Goal: Transaction & Acquisition: Obtain resource

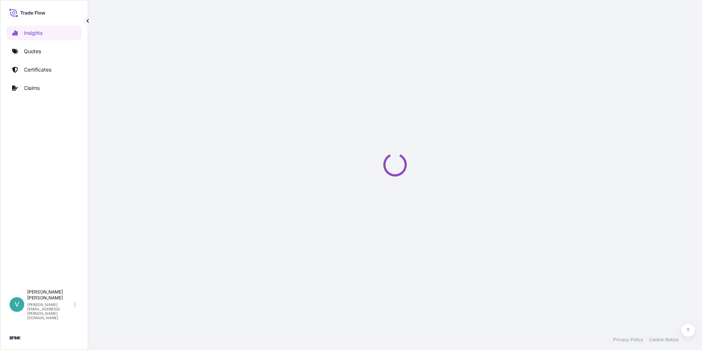
select select "2025"
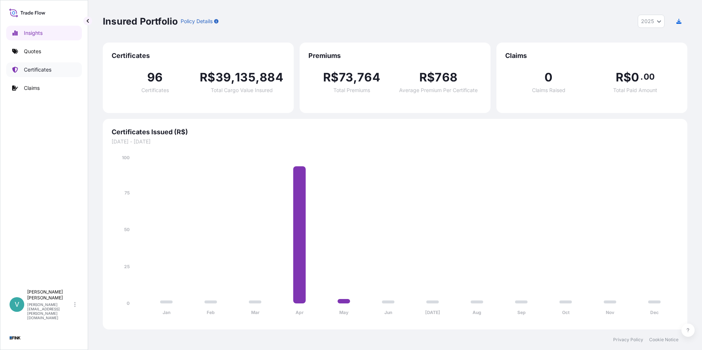
click at [55, 69] on link "Certificates" at bounding box center [44, 69] width 76 height 15
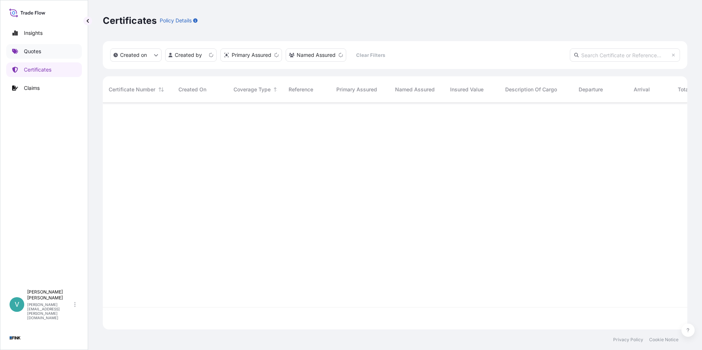
scroll to position [225, 579]
click at [47, 54] on link "Quotes" at bounding box center [44, 51] width 76 height 15
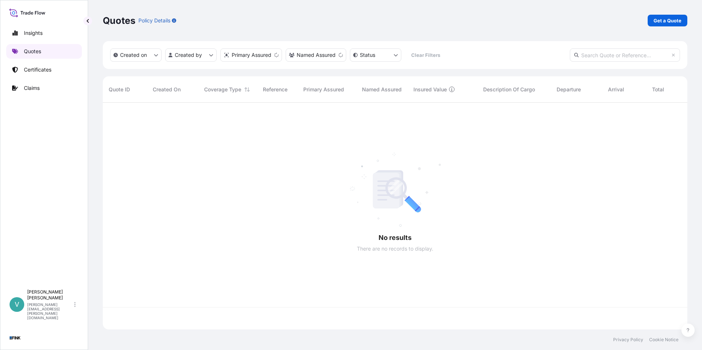
scroll to position [225, 579]
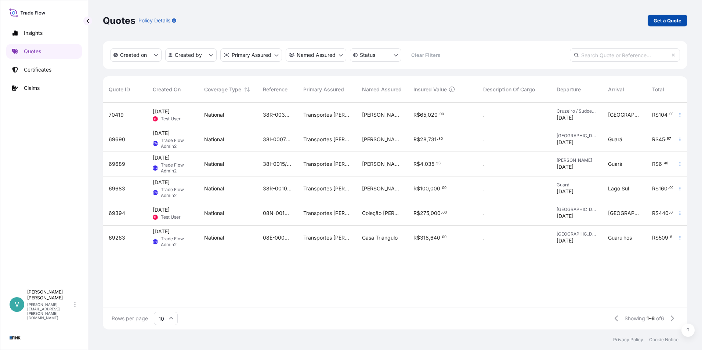
click at [674, 22] on p "Get a Quote" at bounding box center [668, 20] width 28 height 7
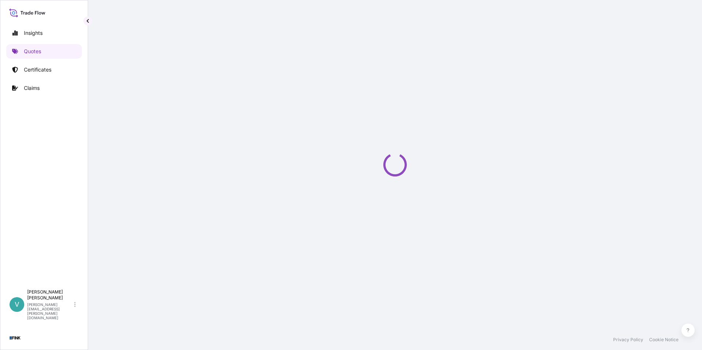
select select "international"
select select "Truck"
select select "11"
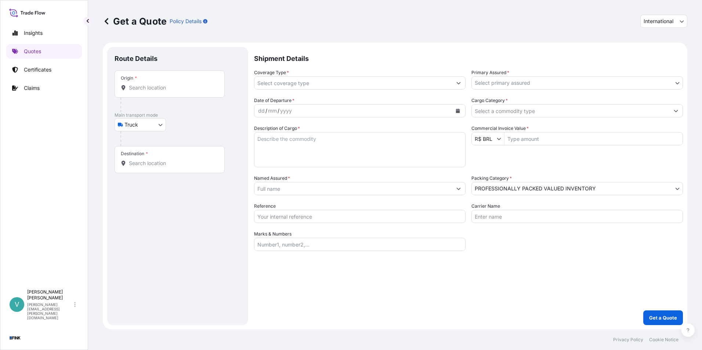
click at [154, 122] on body "Insights Quotes Certificates Claims V [PERSON_NAME] [PERSON_NAME][EMAIL_ADDRESS…" at bounding box center [351, 175] width 702 height 350
click at [139, 173] on span "Vessel" at bounding box center [136, 170] width 15 height 7
select select "Vessel"
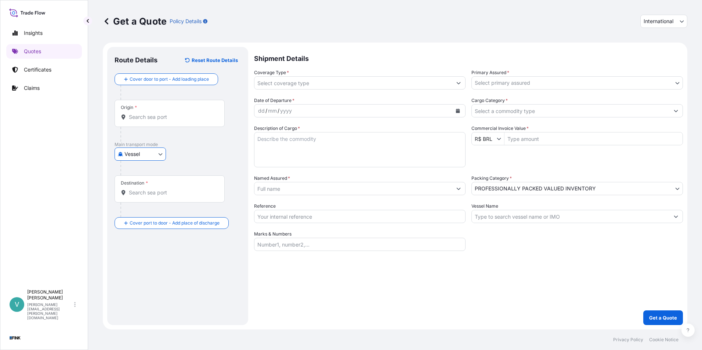
click at [551, 115] on input "Cargo Category *" at bounding box center [571, 110] width 198 height 13
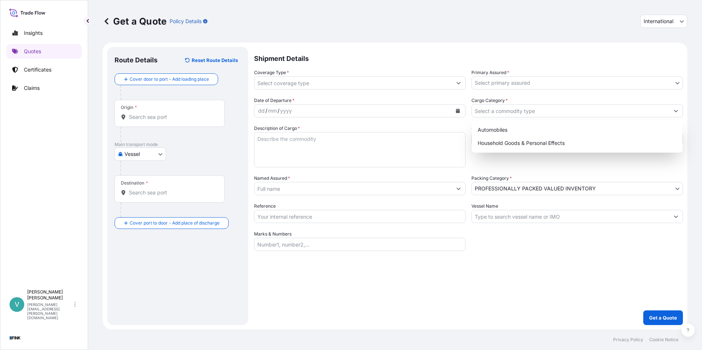
click at [550, 259] on div "Shipment Details Coverage Type * Primary Assured * Select primary assured Trans…" at bounding box center [468, 186] width 429 height 278
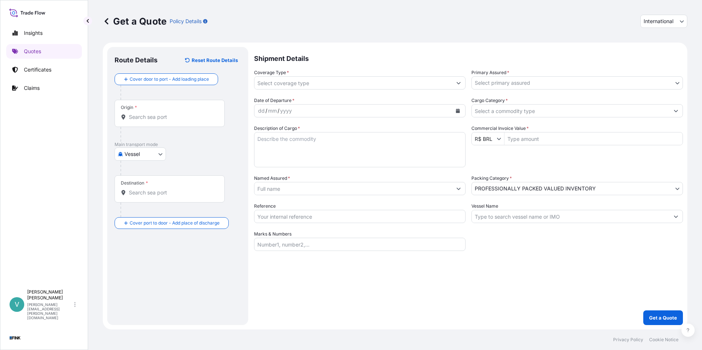
click at [600, 77] on body "Insights Quotes Certificates Claims V Vanessa Ramos vanessa.ramos@wtwco.com Get…" at bounding box center [351, 175] width 702 height 350
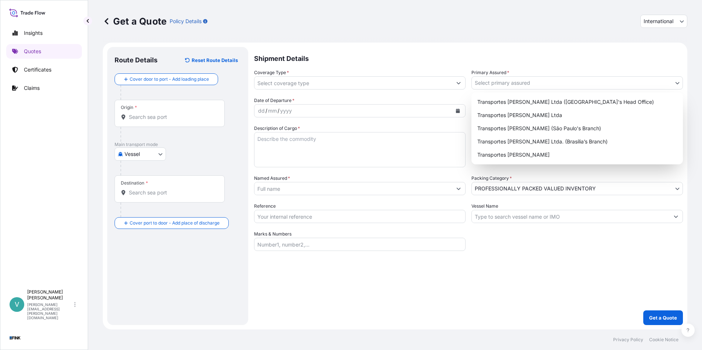
click at [600, 60] on p "Shipment Details" at bounding box center [468, 58] width 429 height 22
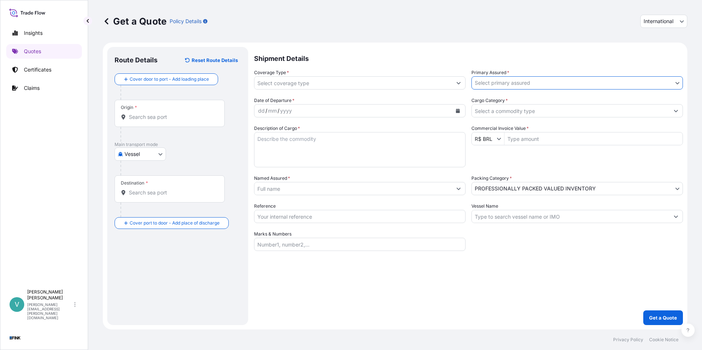
click at [665, 23] on span "International" at bounding box center [659, 21] width 30 height 7
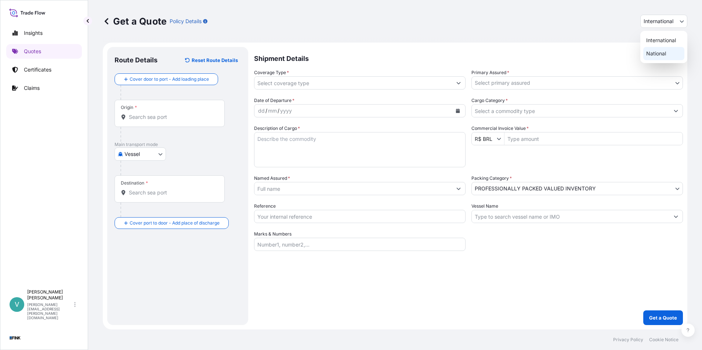
click at [656, 49] on div "National" at bounding box center [663, 53] width 41 height 13
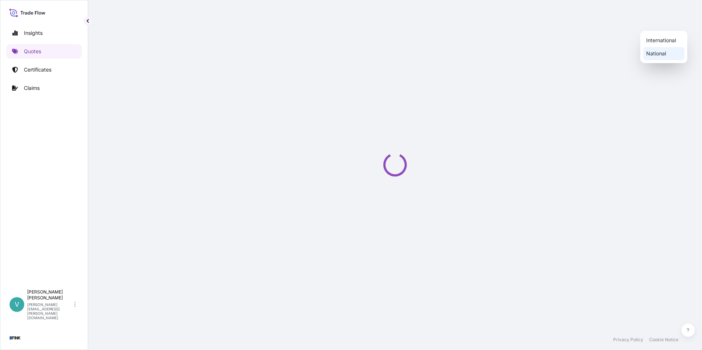
select select "national"
select select "Truck"
select select "11"
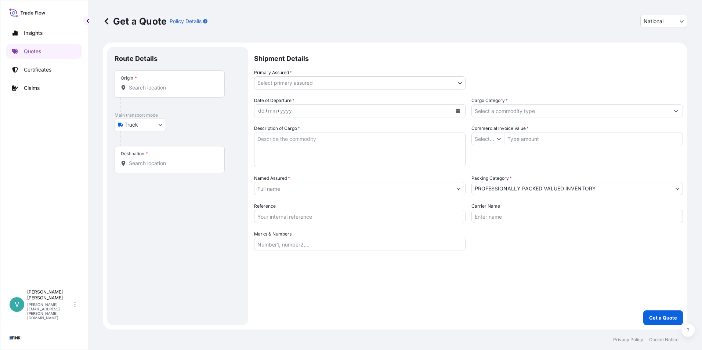
type input "R$ BRL"
drag, startPoint x: 638, startPoint y: 64, endPoint x: 551, endPoint y: 75, distance: 88.1
click at [638, 64] on p "Shipment Details" at bounding box center [468, 58] width 429 height 22
click at [488, 242] on div "Date of Departure * dd / mm / yyyy Cargo Category * Description of Cargo * Comm…" at bounding box center [468, 174] width 429 height 154
click at [460, 84] on body "Insights Quotes Certificates Claims V Vanessa Ramos vanessa.ramos@wtwco.com Get…" at bounding box center [351, 175] width 702 height 350
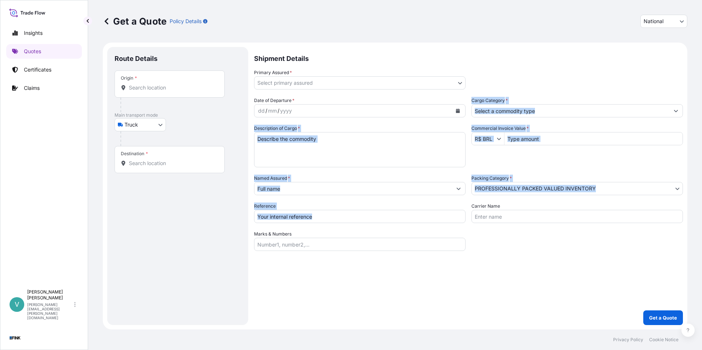
drag, startPoint x: 472, startPoint y: 99, endPoint x: 509, endPoint y: 260, distance: 164.9
click at [509, 260] on div "Shipment Details Primary Assured * Select primary assured Transportes Fink Ltda…" at bounding box center [468, 186] width 429 height 278
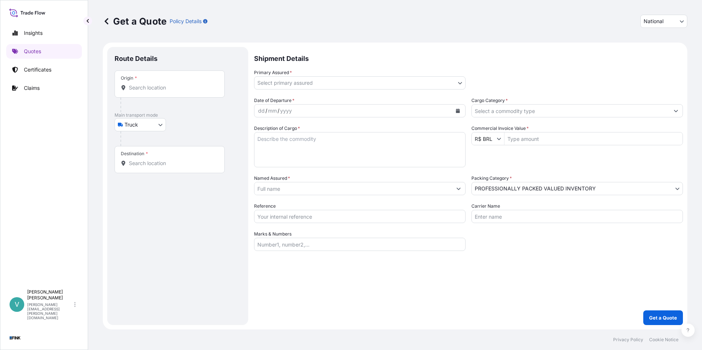
click at [509, 260] on div "Shipment Details Primary Assured * Select primary assured Transportes Fink Ltda…" at bounding box center [468, 186] width 429 height 278
drag, startPoint x: 505, startPoint y: 203, endPoint x: 466, endPoint y: 206, distance: 38.6
click at [466, 206] on div "Date of Departure * dd / mm / yyyy Cargo Category * Description of Cargo * Comm…" at bounding box center [468, 174] width 429 height 154
drag, startPoint x: 466, startPoint y: 206, endPoint x: 494, endPoint y: 219, distance: 30.5
click at [494, 219] on input "Carrier Name" at bounding box center [578, 216] width 212 height 13
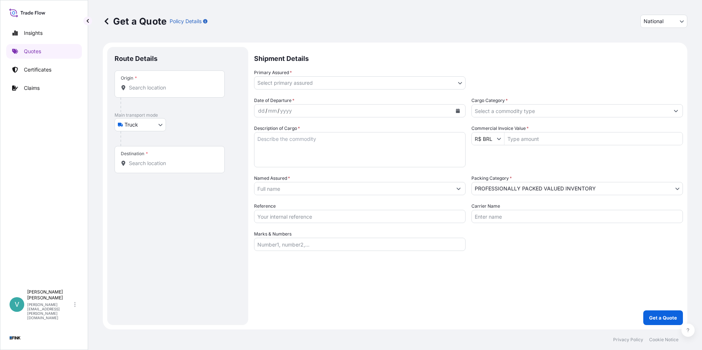
drag, startPoint x: 294, startPoint y: 236, endPoint x: 249, endPoint y: 230, distance: 45.3
click at [249, 230] on form "Route Details Place of loading Road / Inland Road / Inland Origin * Main transp…" at bounding box center [395, 186] width 585 height 287
click at [150, 207] on div "Route Details Place of loading Road / Inland Road / Inland Origin * Main transp…" at bounding box center [178, 186] width 126 height 264
click at [174, 168] on div "Destination *" at bounding box center [170, 159] width 110 height 27
click at [174, 167] on input "Destination *" at bounding box center [172, 163] width 87 height 7
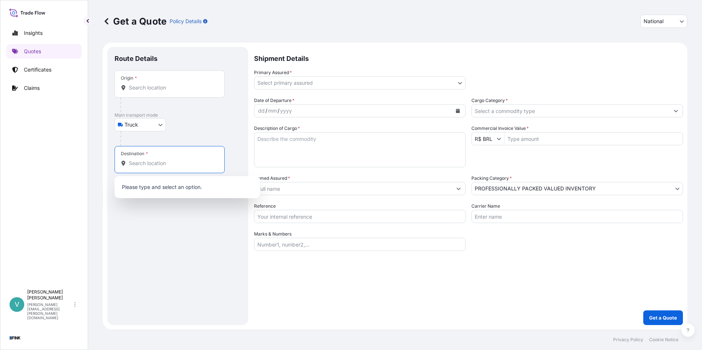
click at [148, 83] on div "Origin *" at bounding box center [170, 84] width 110 height 27
click at [148, 84] on input "Origin *" at bounding box center [172, 87] width 87 height 7
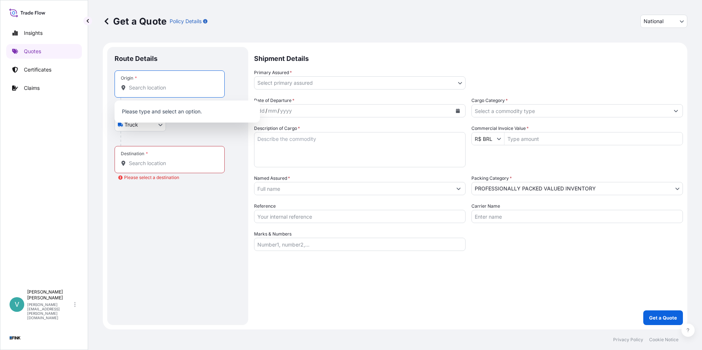
click at [163, 214] on div "Route Details Place of loading Road / Inland Road / Inland Origin * Main transp…" at bounding box center [178, 186] width 126 height 264
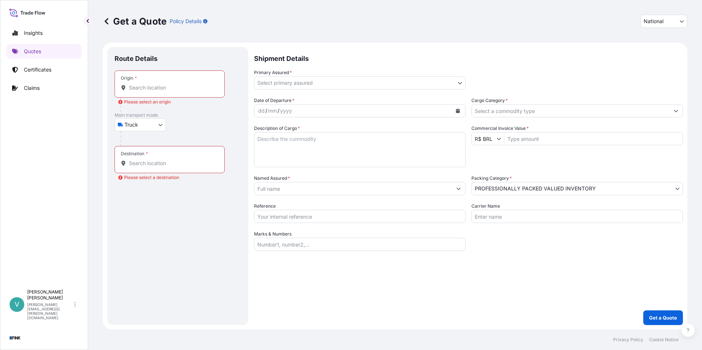
click at [684, 22] on icon "Policy Type" at bounding box center [682, 21] width 4 height 4
click at [669, 40] on div "International" at bounding box center [663, 40] width 41 height 13
select select "international"
select select "Truck"
select select "11"
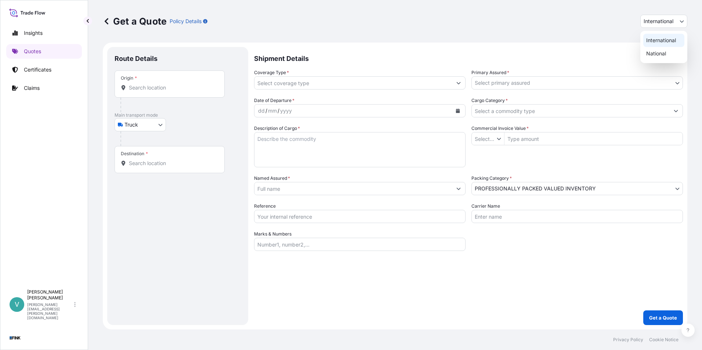
type input "R$ BRL"
click at [154, 126] on body "Insights Quotes Certificates Claims V [PERSON_NAME] [PERSON_NAME][EMAIL_ADDRESS…" at bounding box center [351, 175] width 702 height 350
click at [140, 170] on span "Vessel" at bounding box center [136, 170] width 15 height 7
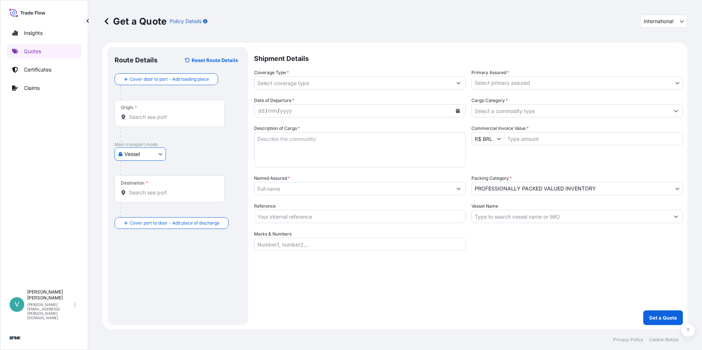
click at [652, 82] on body "Insights Quotes Certificates Claims V Vanessa Ramos vanessa.ramos@wtwco.com Get…" at bounding box center [351, 175] width 702 height 350
click at [168, 119] on input "Origin *" at bounding box center [172, 116] width 87 height 7
click at [147, 198] on div "Destination *" at bounding box center [170, 189] width 110 height 27
click at [147, 196] on input "Destination *" at bounding box center [172, 192] width 87 height 7
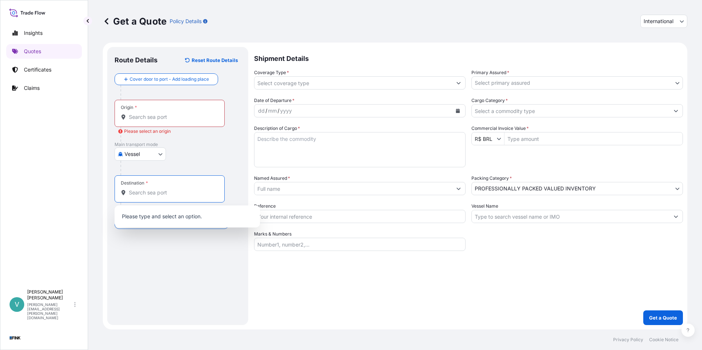
drag, startPoint x: 156, startPoint y: 115, endPoint x: 157, endPoint y: 120, distance: 5.0
click at [156, 115] on input "Origin * Please select an origin" at bounding box center [172, 116] width 87 height 7
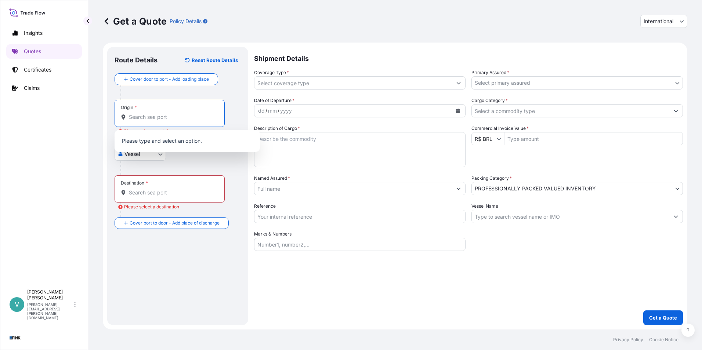
click at [153, 192] on input "Destination * Please select a destination" at bounding box center [172, 192] width 87 height 7
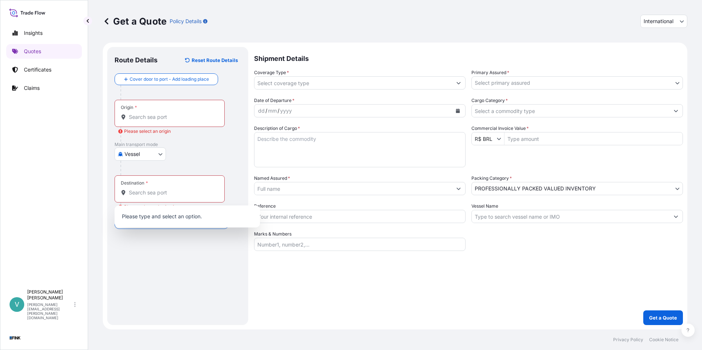
drag, startPoint x: 386, startPoint y: 303, endPoint x: 433, endPoint y: 266, distance: 60.4
click at [386, 303] on div "Shipment Details Coverage Type * Primary Assured * Select primary assured Trans…" at bounding box center [468, 186] width 429 height 278
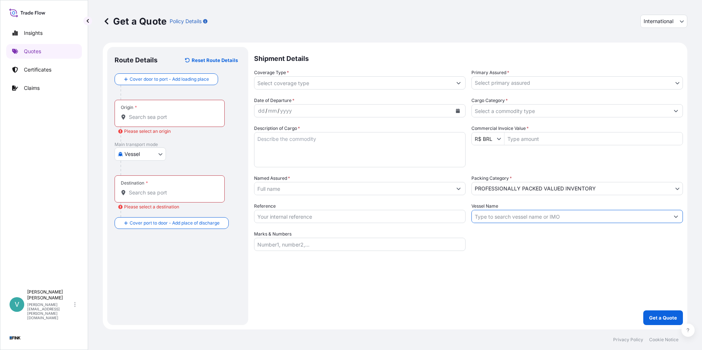
click at [543, 220] on input "Vessel Name" at bounding box center [571, 216] width 198 height 13
drag, startPoint x: 498, startPoint y: 206, endPoint x: 454, endPoint y: 210, distance: 43.5
click at [454, 210] on div "Date of Departure * dd / mm / yyyy Cargo Category * Description of Cargo * Comm…" at bounding box center [468, 174] width 429 height 154
click at [157, 157] on body "Insights Quotes Certificates Claims V Vanessa Ramos vanessa.ramos@wtwco.com Get…" at bounding box center [351, 175] width 702 height 350
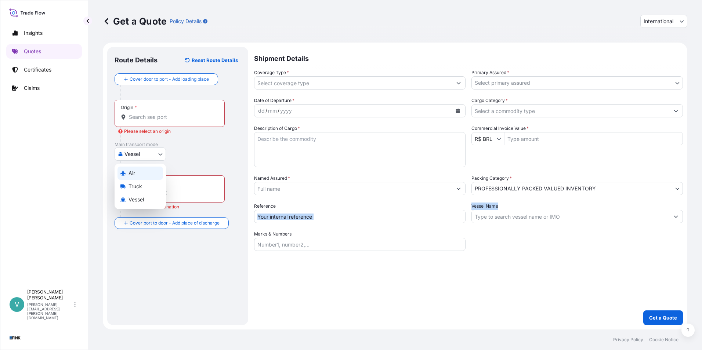
click at [138, 177] on div "Air" at bounding box center [141, 173] width 46 height 13
select select "Air"
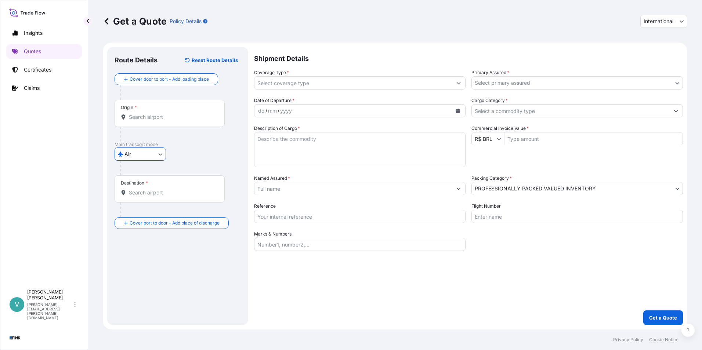
click at [542, 297] on div "Shipment Details Coverage Type * Primary Assured * Select primary assured Trans…" at bounding box center [468, 186] width 429 height 278
drag, startPoint x: 502, startPoint y: 207, endPoint x: 464, endPoint y: 209, distance: 38.2
click at [464, 209] on div "Date of Departure * dd / mm / yyyy Cargo Category * Description of Cargo * Comm…" at bounding box center [468, 174] width 429 height 154
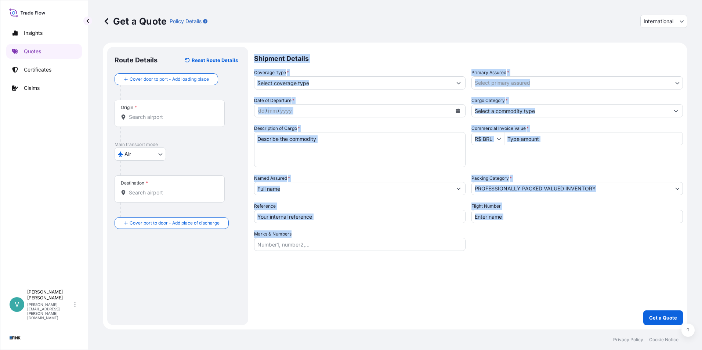
drag, startPoint x: 293, startPoint y: 234, endPoint x: 233, endPoint y: 234, distance: 60.6
click at [233, 234] on form "Route Details Reset Route Details Cover door to port - Add loading place Place …" at bounding box center [395, 186] width 585 height 287
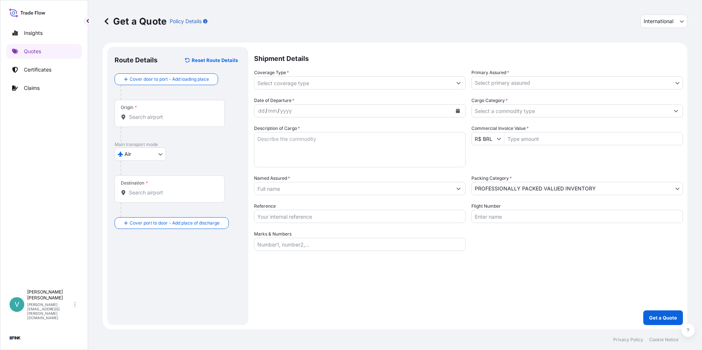
drag, startPoint x: 233, startPoint y: 234, endPoint x: 348, endPoint y: 301, distance: 133.6
click at [348, 301] on div "Shipment Details Coverage Type * Primary Assured * Select primary assured Trans…" at bounding box center [468, 186] width 429 height 278
click at [307, 193] on input "Named Assured *" at bounding box center [353, 188] width 198 height 13
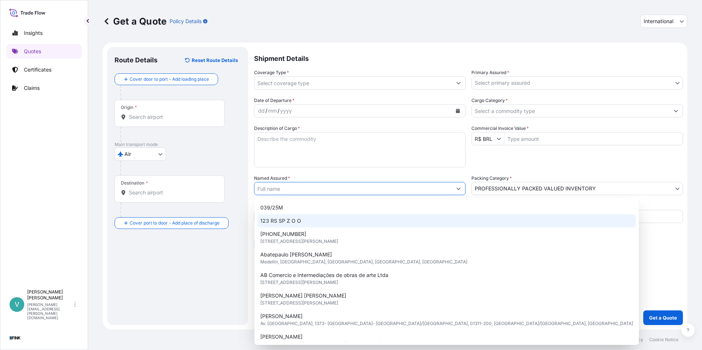
click at [533, 274] on div "Shipment Details Coverage Type * Primary Assured * Select primary assured Trans…" at bounding box center [468, 186] width 429 height 278
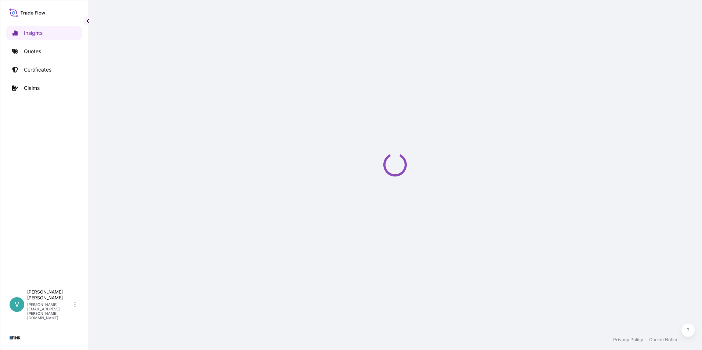
select select "2025"
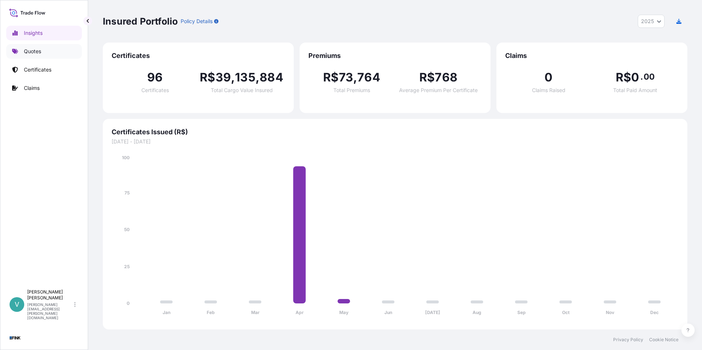
click at [37, 44] on link "Quotes" at bounding box center [44, 51] width 76 height 15
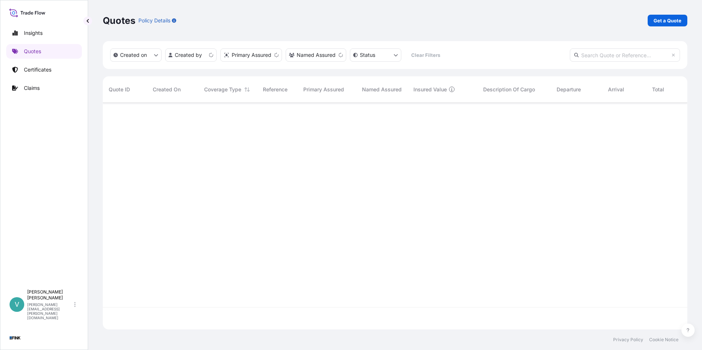
scroll to position [225, 579]
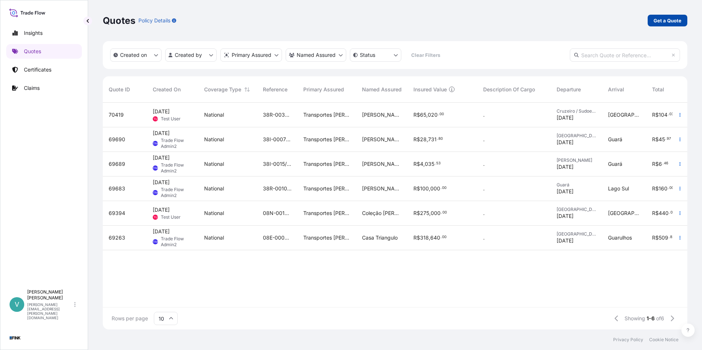
click at [660, 20] on p "Get a Quote" at bounding box center [668, 20] width 28 height 7
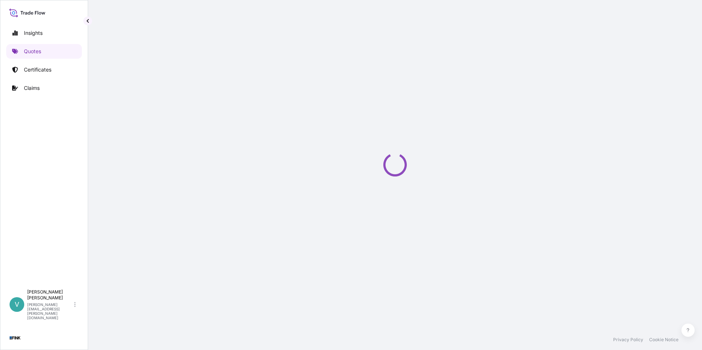
select select "international"
select select "Truck"
select select "11"
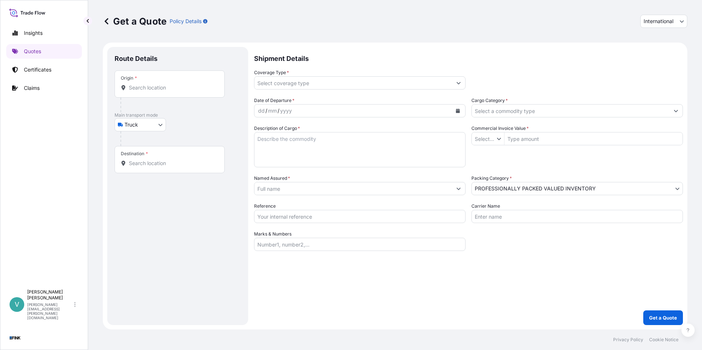
type input "R$ BRL"
click at [676, 22] on button "International" at bounding box center [663, 21] width 47 height 13
click at [656, 51] on div "National" at bounding box center [663, 53] width 41 height 13
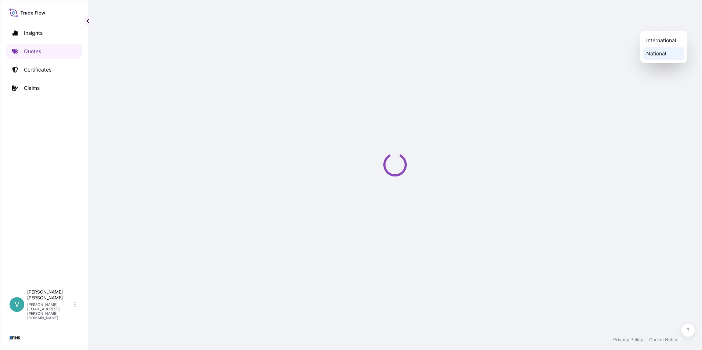
select select "national"
select select "Truck"
select select "11"
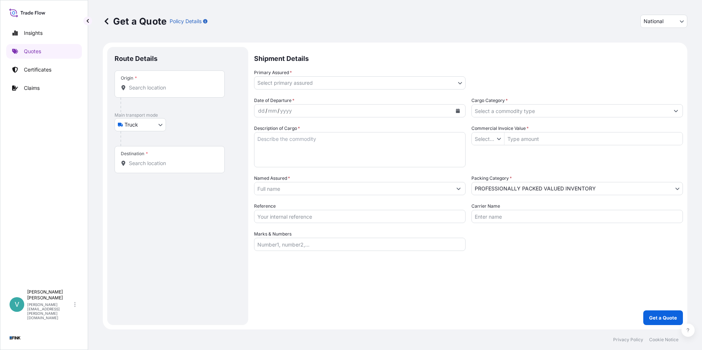
type input "R$ BRL"
click at [501, 136] on button "Show suggestions" at bounding box center [500, 138] width 7 height 7
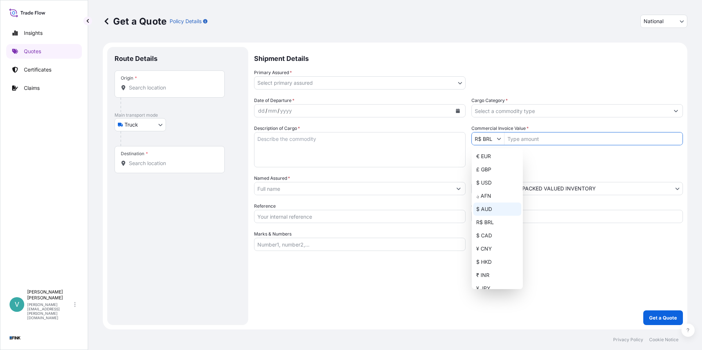
click at [532, 161] on div "Date of Departure * dd / mm / yyyy Cargo Category * Description of Cargo * Comm…" at bounding box center [468, 174] width 429 height 154
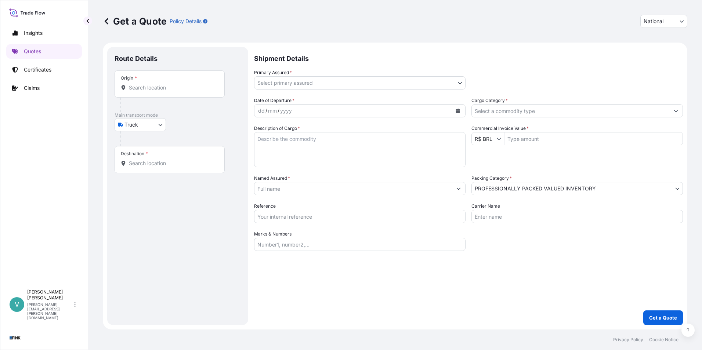
click at [676, 21] on button "National" at bounding box center [663, 21] width 47 height 13
click at [661, 37] on div "International" at bounding box center [663, 40] width 41 height 13
select select "international"
select select "Truck"
select select "11"
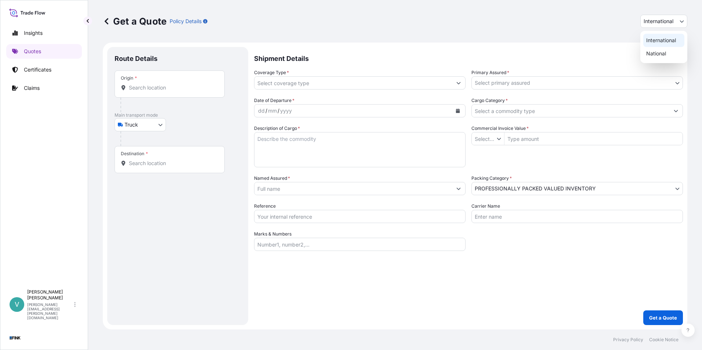
type input "R$ BRL"
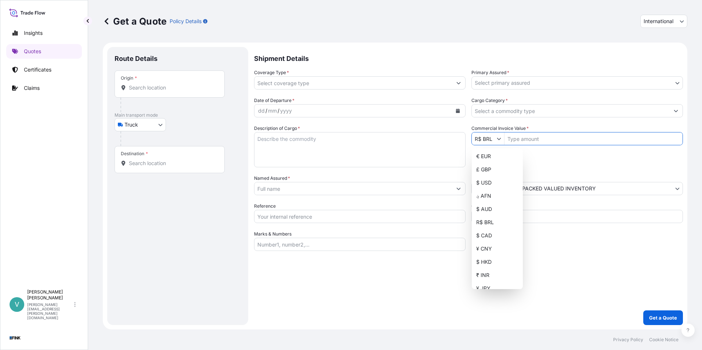
click at [501, 136] on button "Show suggestions" at bounding box center [500, 138] width 7 height 7
click at [502, 136] on button "Show suggestions" at bounding box center [500, 138] width 7 height 7
click at [533, 168] on div "Date of Departure * dd / mm / yyyy Cargo Category * Description of Cargo * Comm…" at bounding box center [468, 174] width 429 height 154
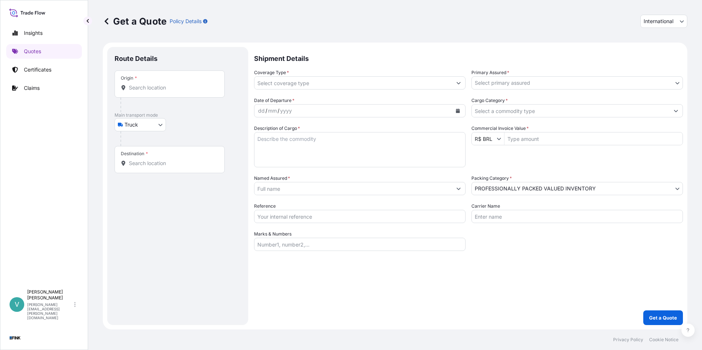
click at [493, 111] on input "Cargo Category *" at bounding box center [571, 110] width 198 height 13
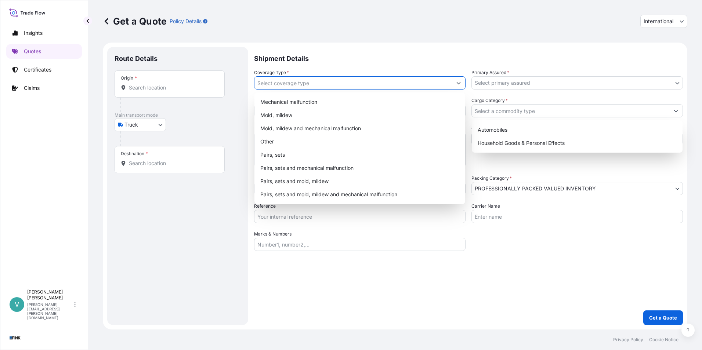
click at [446, 88] on input "Coverage Type *" at bounding box center [353, 82] width 198 height 13
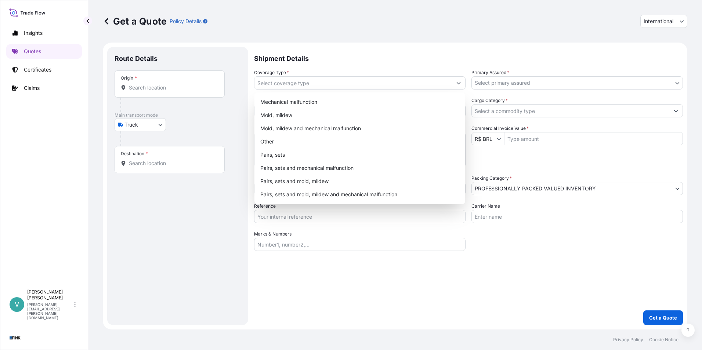
click at [539, 311] on div "Shipment Details Coverage Type * Primary Assured * Select primary assured Trans…" at bounding box center [468, 186] width 429 height 278
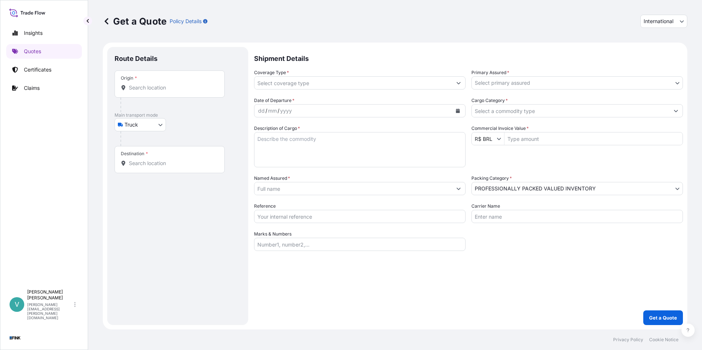
click at [496, 141] on input "R$ BRL" at bounding box center [484, 138] width 25 height 13
click at [560, 163] on div "Date of Departure * dd / mm / yyyy Cargo Category * Description of Cargo * Comm…" at bounding box center [468, 174] width 429 height 154
click at [285, 213] on input "Reference" at bounding box center [360, 216] width 212 height 13
click at [576, 188] on body "97 options available. Insights Quotes Certificates Claims V [PERSON_NAME] [PERS…" at bounding box center [351, 175] width 702 height 350
click at [527, 186] on body "Insights Quotes Certificates Claims V [PERSON_NAME] [PERSON_NAME][EMAIL_ADDRESS…" at bounding box center [351, 175] width 702 height 350
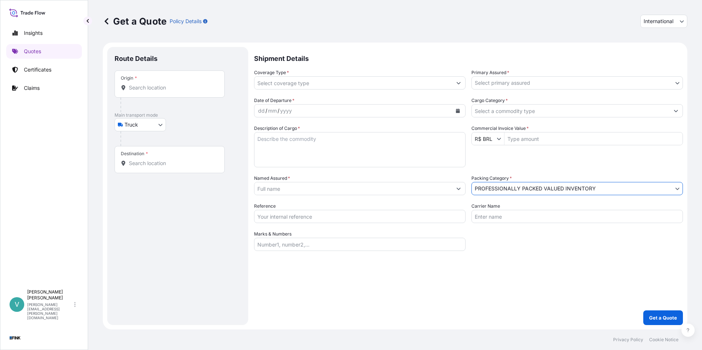
click at [504, 113] on input "Cargo Category *" at bounding box center [571, 110] width 198 height 13
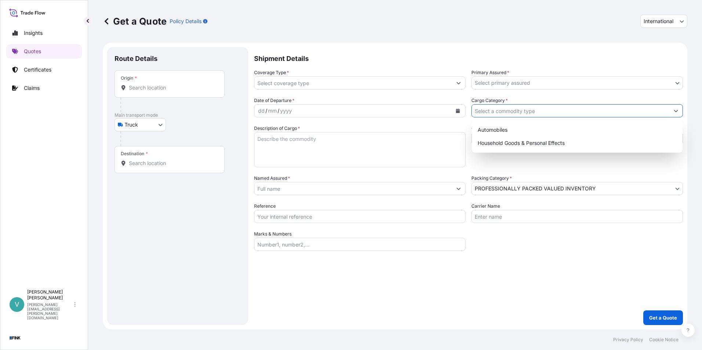
click at [343, 81] on input "Coverage Type *" at bounding box center [353, 82] width 198 height 13
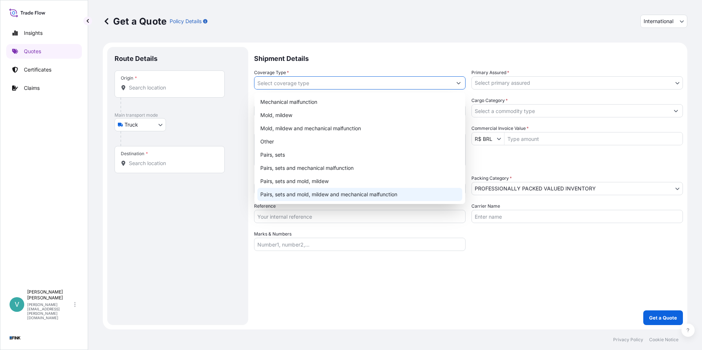
click at [344, 255] on div "Shipment Details Coverage Type * Primary Assured * Select primary assured Trans…" at bounding box center [468, 186] width 429 height 278
click at [290, 86] on input "Coverage Type *" at bounding box center [353, 82] width 198 height 13
click at [327, 284] on div "Shipment Details Coverage Type * Primary Assured * Select primary assured Trans…" at bounding box center [468, 186] width 429 height 278
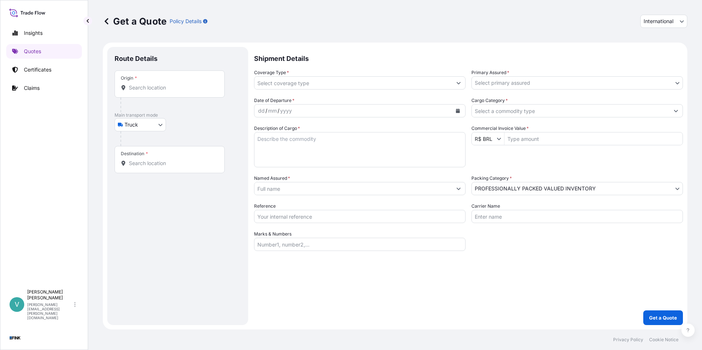
click at [342, 189] on input "Named Assured *" at bounding box center [353, 188] width 198 height 13
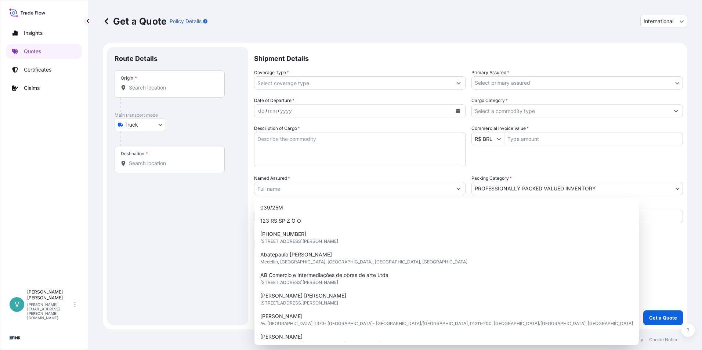
click at [556, 272] on div "Shipment Details Coverage Type * Primary Assured * Select primary assured Trans…" at bounding box center [468, 186] width 429 height 278
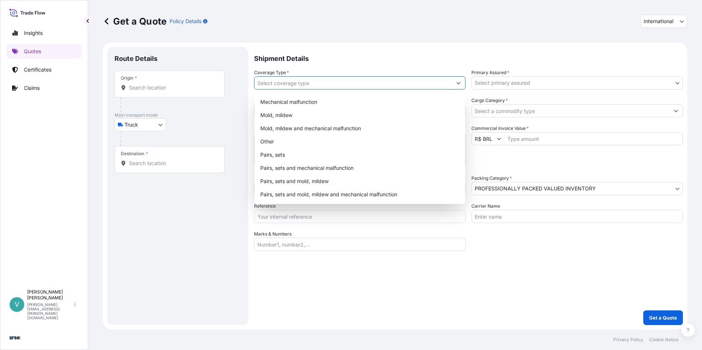
click at [420, 81] on input "Coverage Type *" at bounding box center [353, 82] width 198 height 13
click at [381, 279] on div "Shipment Details Coverage Type * Primary Assured * Select primary assured Trans…" at bounding box center [468, 186] width 429 height 278
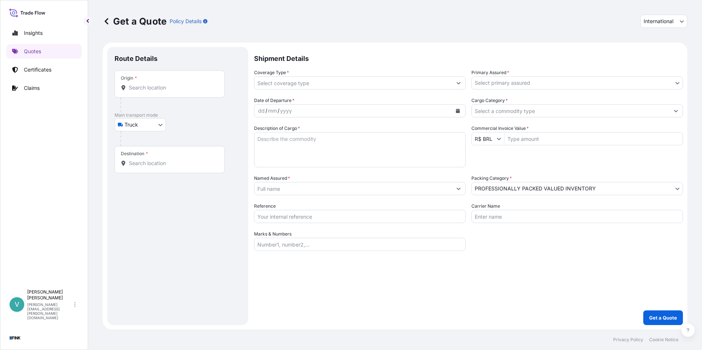
click at [306, 212] on input "Reference" at bounding box center [360, 216] width 212 height 13
drag, startPoint x: 378, startPoint y: 266, endPoint x: 373, endPoint y: 263, distance: 5.9
click at [378, 266] on div "Shipment Details Coverage Type * Primary Assured * Select primary assured Trans…" at bounding box center [468, 186] width 429 height 278
click at [342, 247] on input "Marks & Numbers" at bounding box center [360, 244] width 212 height 13
drag, startPoint x: 295, startPoint y: 234, endPoint x: 251, endPoint y: 235, distance: 43.7
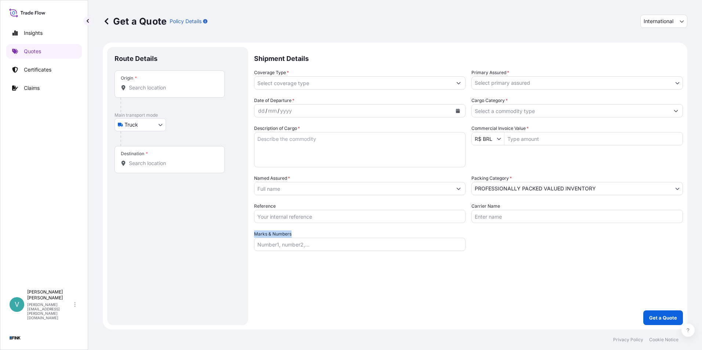
click at [251, 235] on form "Route Details Place of loading Road / Inland Road / Inland Origin * Main transp…" at bounding box center [395, 186] width 585 height 287
drag, startPoint x: 251, startPoint y: 235, endPoint x: 295, endPoint y: 272, distance: 57.3
click at [295, 272] on div "Shipment Details Coverage Type * Primary Assured * Select primary assured Trans…" at bounding box center [468, 186] width 429 height 278
drag, startPoint x: 505, startPoint y: 204, endPoint x: 466, endPoint y: 210, distance: 39.4
click at [466, 210] on div "Date of Departure * dd / mm / yyyy Cargo Category * Description of Cargo * Comm…" at bounding box center [468, 174] width 429 height 154
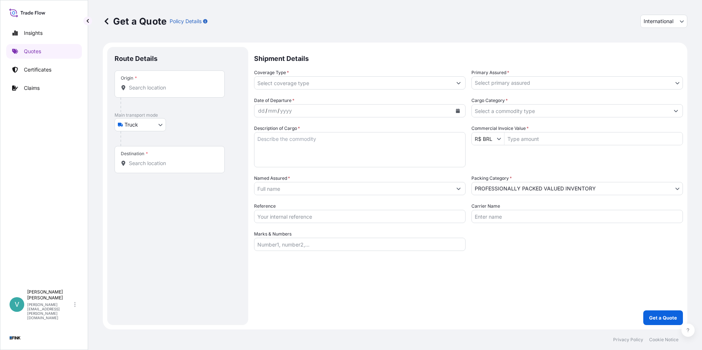
drag, startPoint x: 466, startPoint y: 210, endPoint x: 489, endPoint y: 216, distance: 23.9
click at [489, 216] on input "Carrier Name" at bounding box center [578, 216] width 212 height 13
click at [151, 124] on body "Insights Quotes Certificates Claims V [PERSON_NAME] [PERSON_NAME][EMAIL_ADDRESS…" at bounding box center [351, 175] width 702 height 350
click at [138, 143] on div "Air" at bounding box center [141, 143] width 46 height 13
select select "Air"
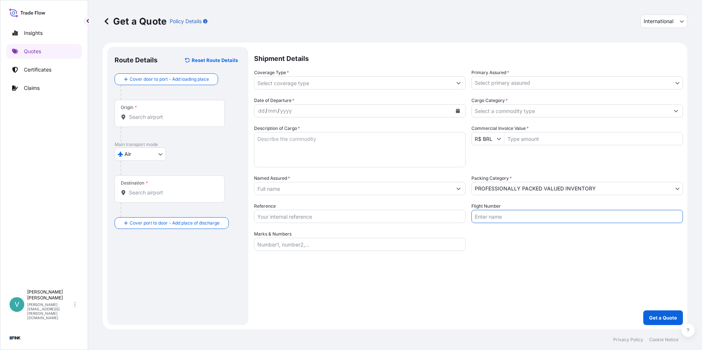
click at [485, 217] on input "Flight Number" at bounding box center [578, 216] width 212 height 13
click at [580, 83] on body "Insights Quotes Certificates Claims V [PERSON_NAME] [PERSON_NAME][EMAIL_ADDRESS…" at bounding box center [351, 175] width 702 height 350
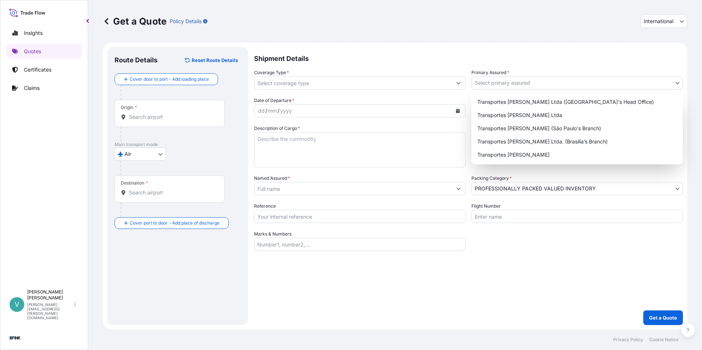
click at [580, 59] on p "Shipment Details" at bounding box center [468, 58] width 429 height 22
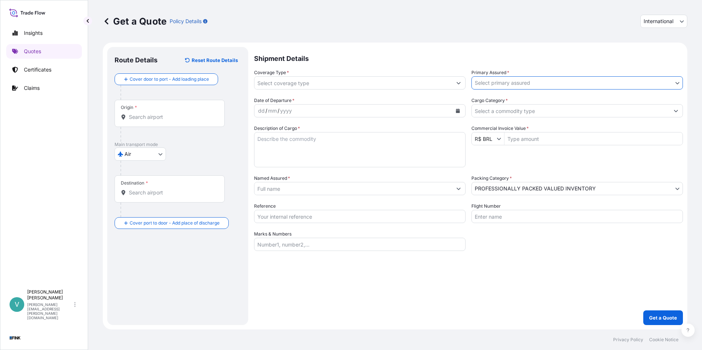
click at [316, 283] on div "Shipment Details Coverage Type * Primary Assured * Select primary assured Trans…" at bounding box center [468, 186] width 429 height 278
click at [27, 91] on p "Claims" at bounding box center [32, 87] width 16 height 7
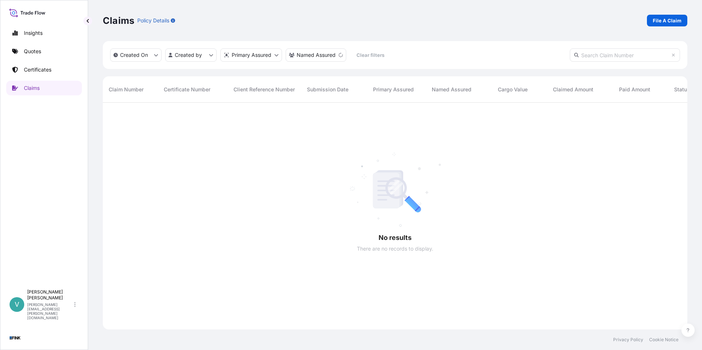
scroll to position [248, 579]
click at [45, 36] on link "Insights" at bounding box center [44, 33] width 76 height 15
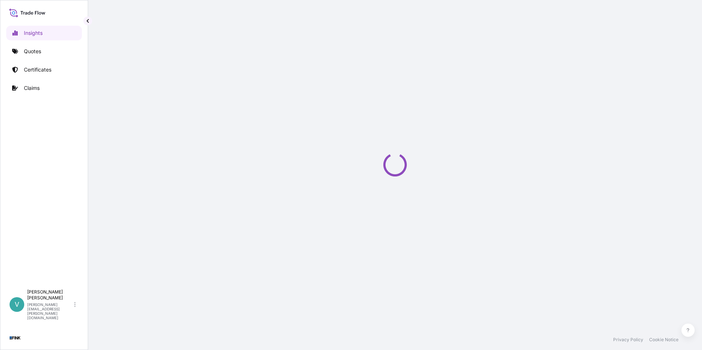
select select "2025"
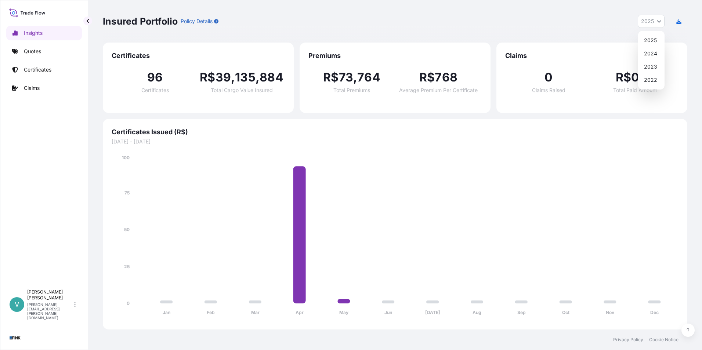
click at [658, 25] on button "2025" at bounding box center [651, 21] width 27 height 13
click at [657, 40] on div "2025" at bounding box center [651, 40] width 21 height 13
click at [679, 19] on icon "button" at bounding box center [678, 21] width 5 height 5
click at [618, 334] on div "The report will be sent to your email" at bounding box center [634, 333] width 86 height 7
click at [21, 50] on link "Quotes" at bounding box center [44, 51] width 76 height 15
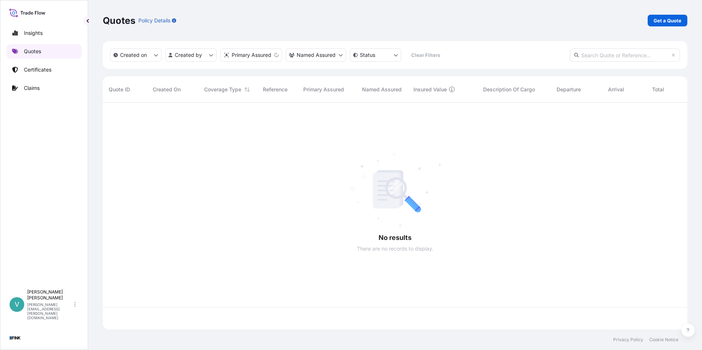
scroll to position [225, 579]
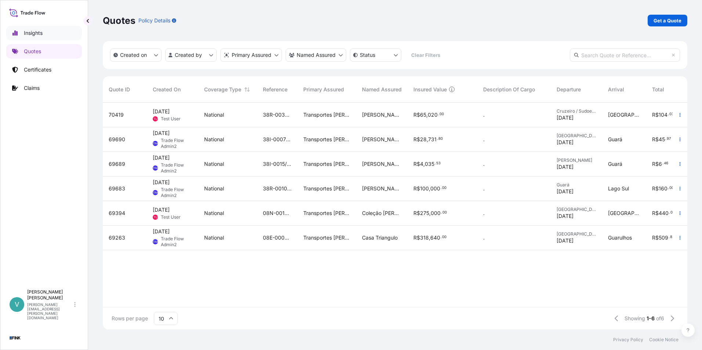
click at [37, 35] on p "Insights" at bounding box center [33, 32] width 19 height 7
select select "2025"
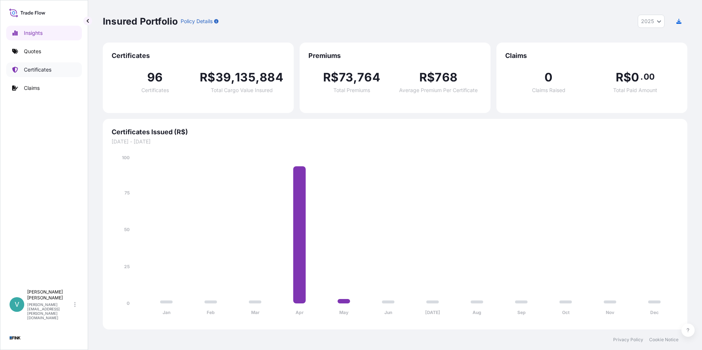
click at [39, 65] on link "Certificates" at bounding box center [44, 69] width 76 height 15
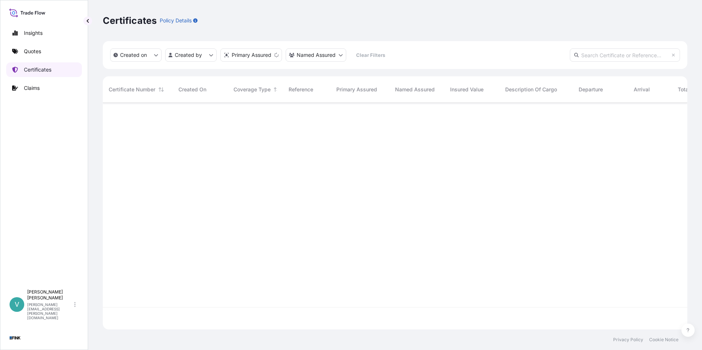
scroll to position [225, 579]
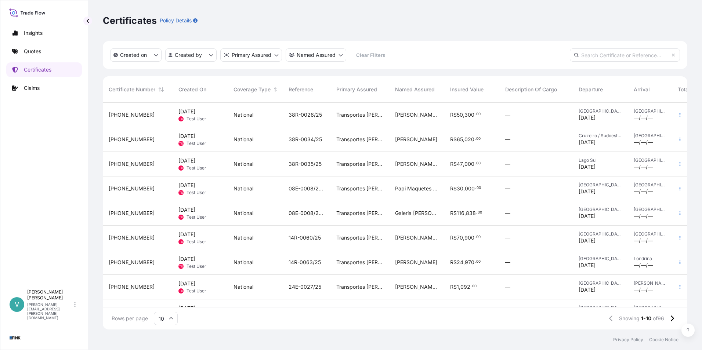
click at [218, 114] on div "[DATE] Test User" at bounding box center [199, 115] width 43 height 14
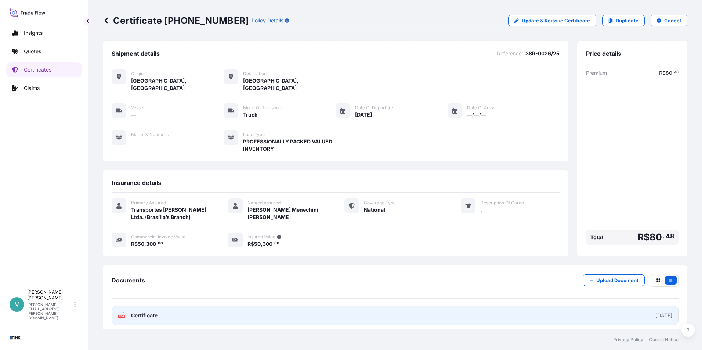
click at [278, 307] on link "PDF Certificate [DATE]" at bounding box center [395, 315] width 567 height 19
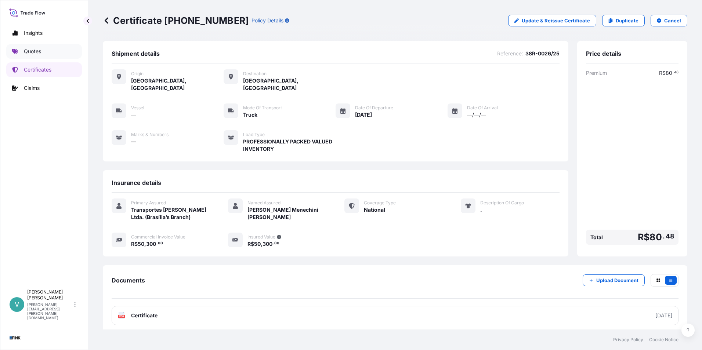
click at [36, 53] on p "Quotes" at bounding box center [32, 51] width 17 height 7
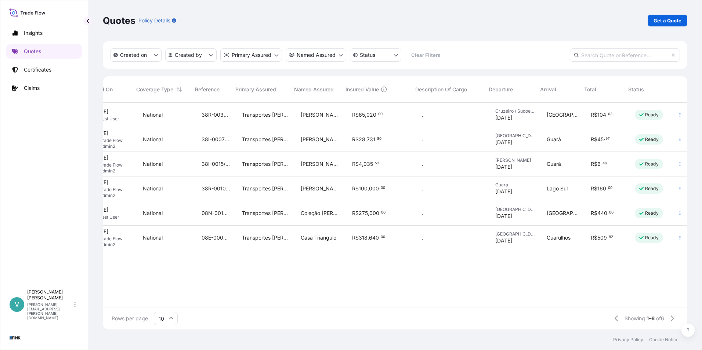
scroll to position [0, 69]
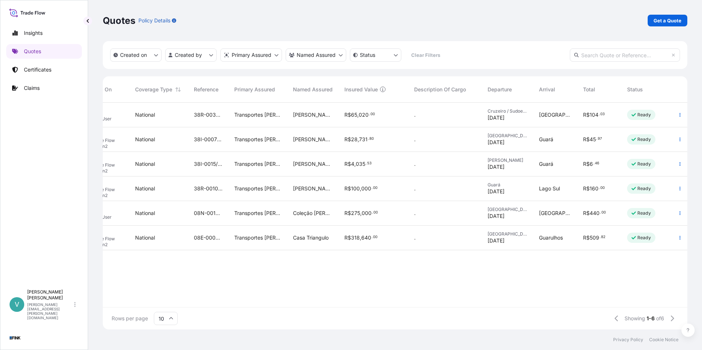
click at [653, 319] on div "Showing 1-6 of 6" at bounding box center [645, 318] width 40 height 7
click at [661, 318] on span "of 6" at bounding box center [660, 318] width 8 height 7
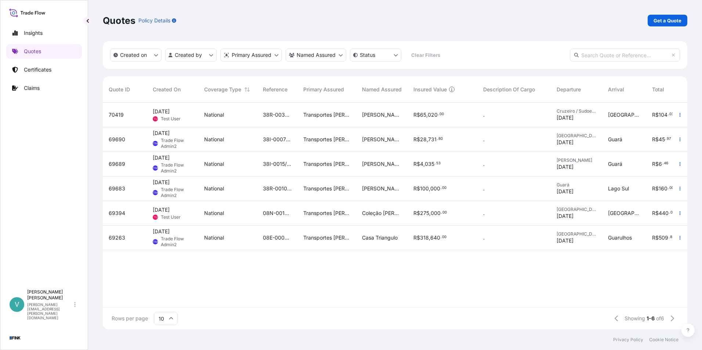
click at [171, 318] on icon at bounding box center [171, 319] width 4 height 4
click at [166, 295] on div "50" at bounding box center [166, 299] width 18 height 14
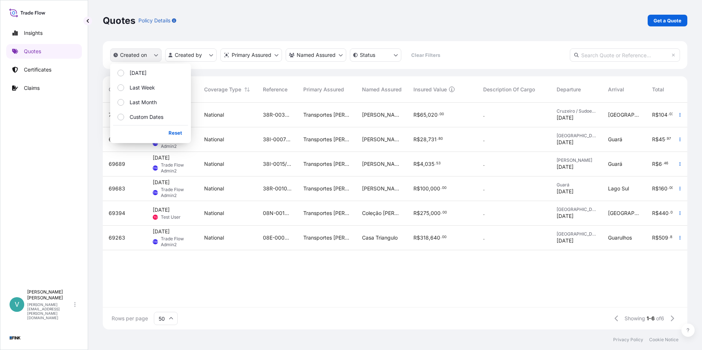
click at [158, 57] on button "Created on" at bounding box center [135, 54] width 51 height 13
click at [141, 98] on button "Last Month" at bounding box center [150, 102] width 75 height 13
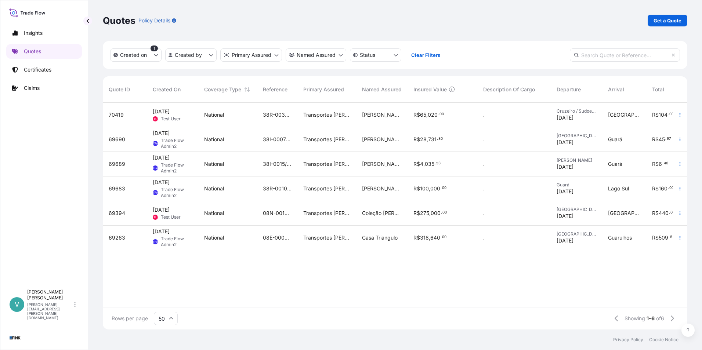
click at [272, 265] on div "70419 [DATE] Test User National 38R-0034/25 Transportes [PERSON_NAME] Ltda. (Br…" at bounding box center [430, 205] width 654 height 205
click at [170, 136] on span "[DATE]" at bounding box center [161, 133] width 17 height 7
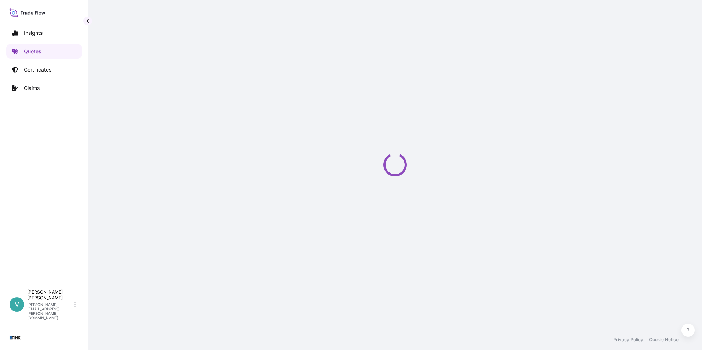
select select "Truck"
select select "32184"
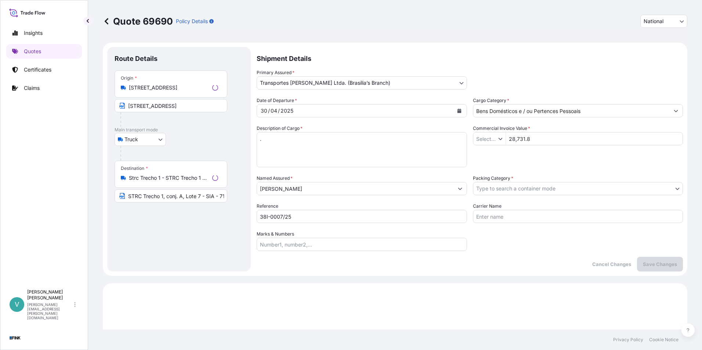
type input "R$ BRL"
click at [261, 35] on div "Quote 69690 Policy Details National International National" at bounding box center [395, 21] width 585 height 43
click at [51, 55] on link "Quotes" at bounding box center [44, 51] width 76 height 15
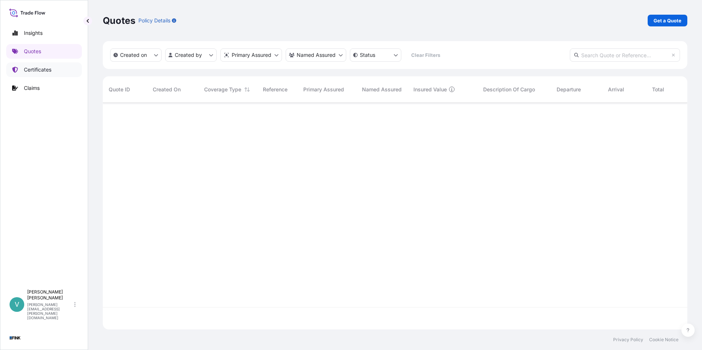
scroll to position [225, 579]
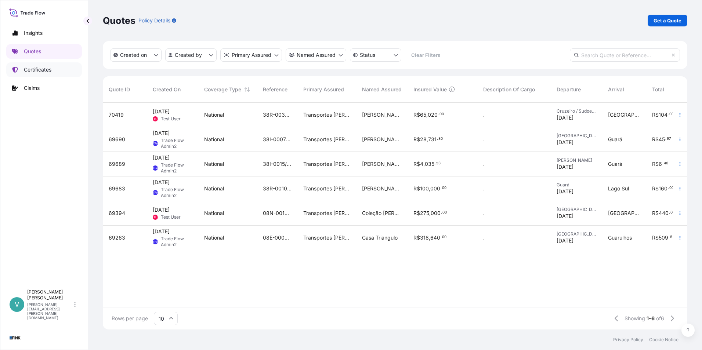
click at [45, 71] on p "Certificates" at bounding box center [38, 69] width 28 height 7
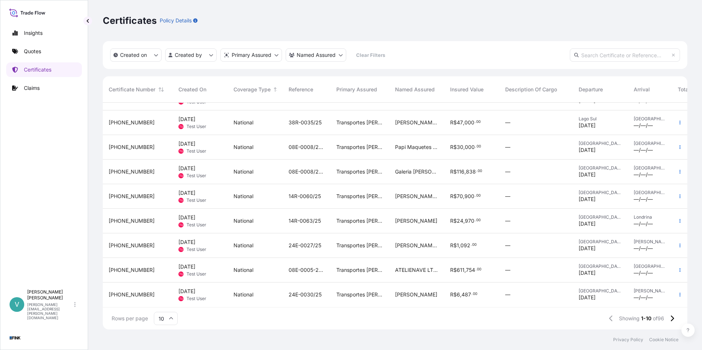
scroll to position [47, 0]
click at [673, 318] on icon at bounding box center [672, 319] width 3 height 6
click at [671, 319] on icon at bounding box center [672, 318] width 4 height 7
click at [173, 322] on input "10" at bounding box center [166, 318] width 24 height 13
click at [165, 296] on div "50" at bounding box center [166, 299] width 18 height 14
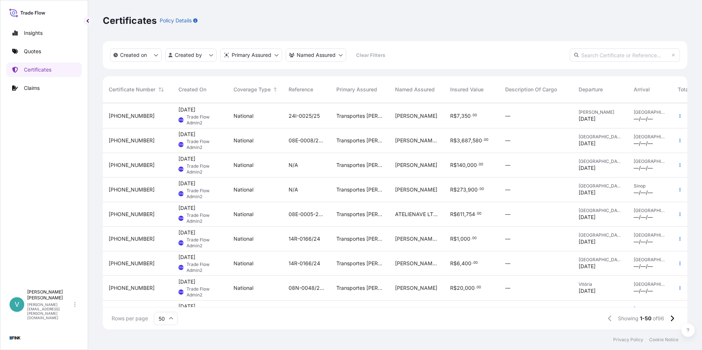
scroll to position [1031, 0]
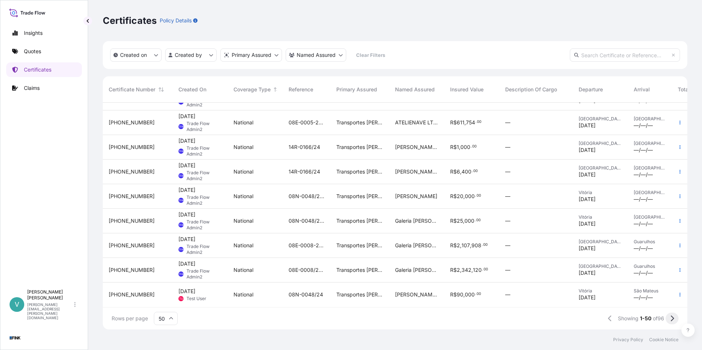
click at [671, 320] on icon at bounding box center [672, 318] width 4 height 7
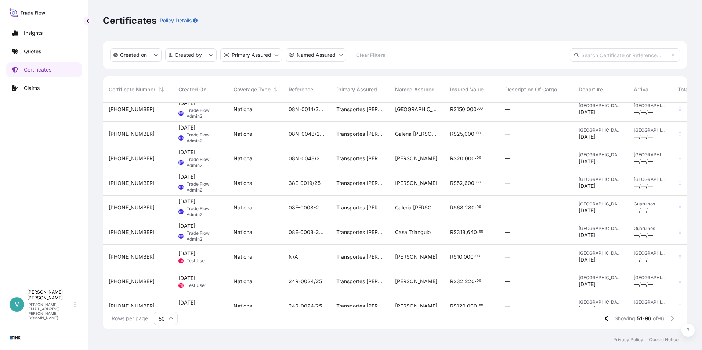
scroll to position [933, 0]
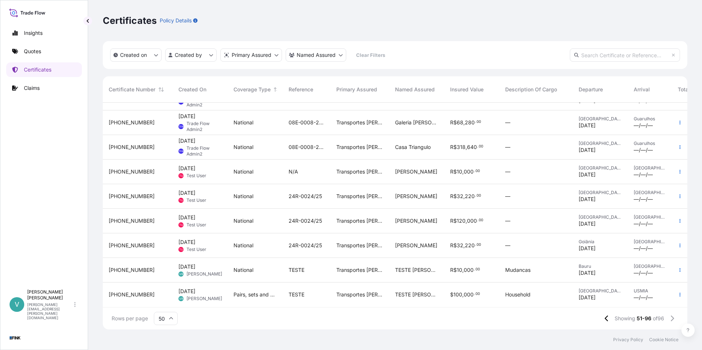
click at [236, 291] on span "Pairs, sets and mold, mildew and mechanical malfunction" at bounding box center [255, 294] width 43 height 7
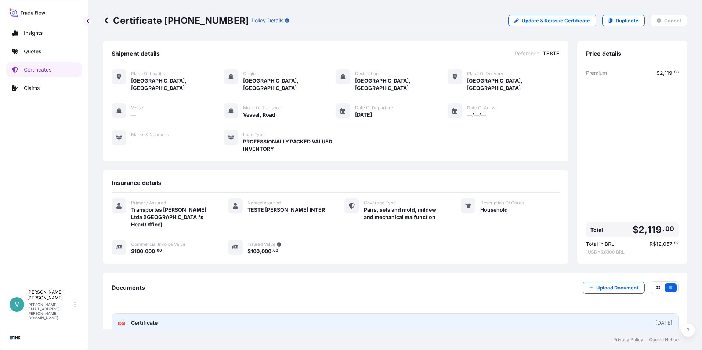
click at [210, 314] on link "PDF Certificate [DATE]" at bounding box center [395, 323] width 567 height 19
